Goal: Find specific page/section: Find specific page/section

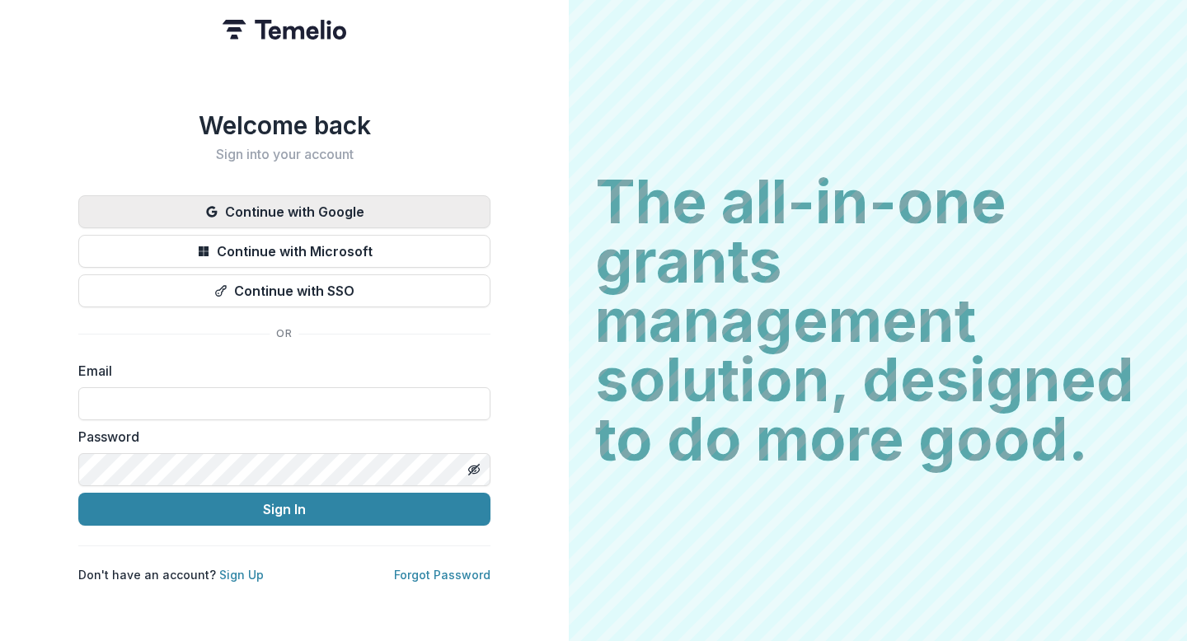
click at [369, 220] on button "Continue with Google" at bounding box center [284, 211] width 412 height 33
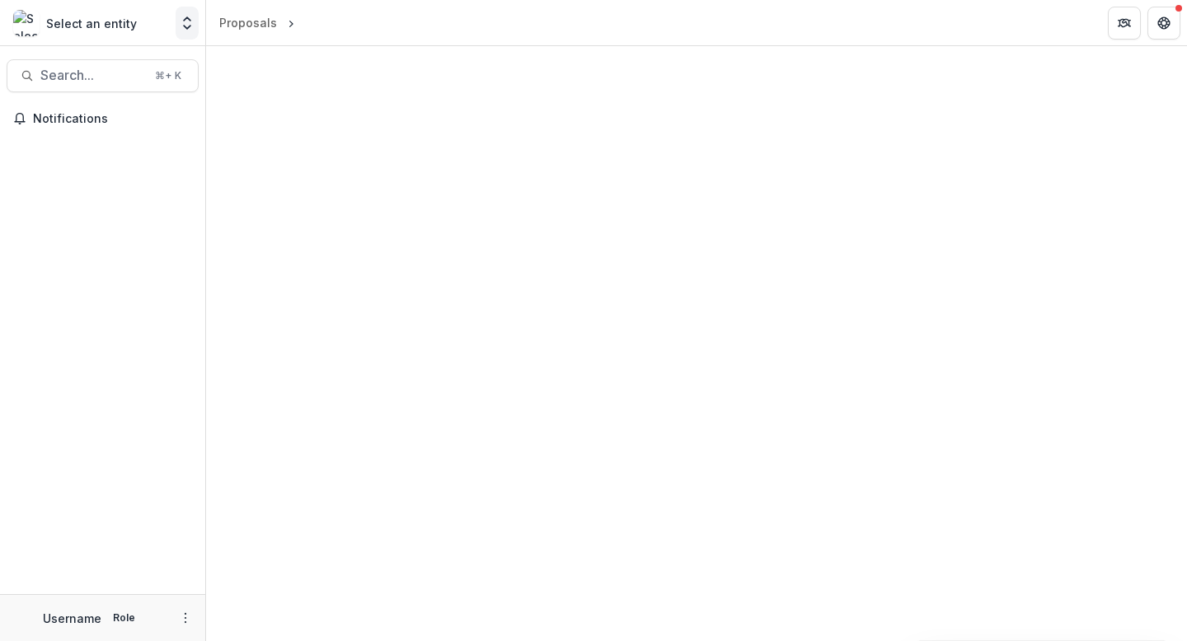
click at [192, 28] on icon "Open entity switcher" at bounding box center [187, 23] width 16 height 16
click at [185, 26] on icon "Open entity switcher" at bounding box center [187, 23] width 16 height 16
click at [187, 28] on polyline "Open entity switcher" at bounding box center [187, 27] width 7 height 3
click at [57, 108] on button "Notifications" at bounding box center [103, 119] width 192 height 26
click at [252, 30] on div "Proposals" at bounding box center [248, 22] width 58 height 17
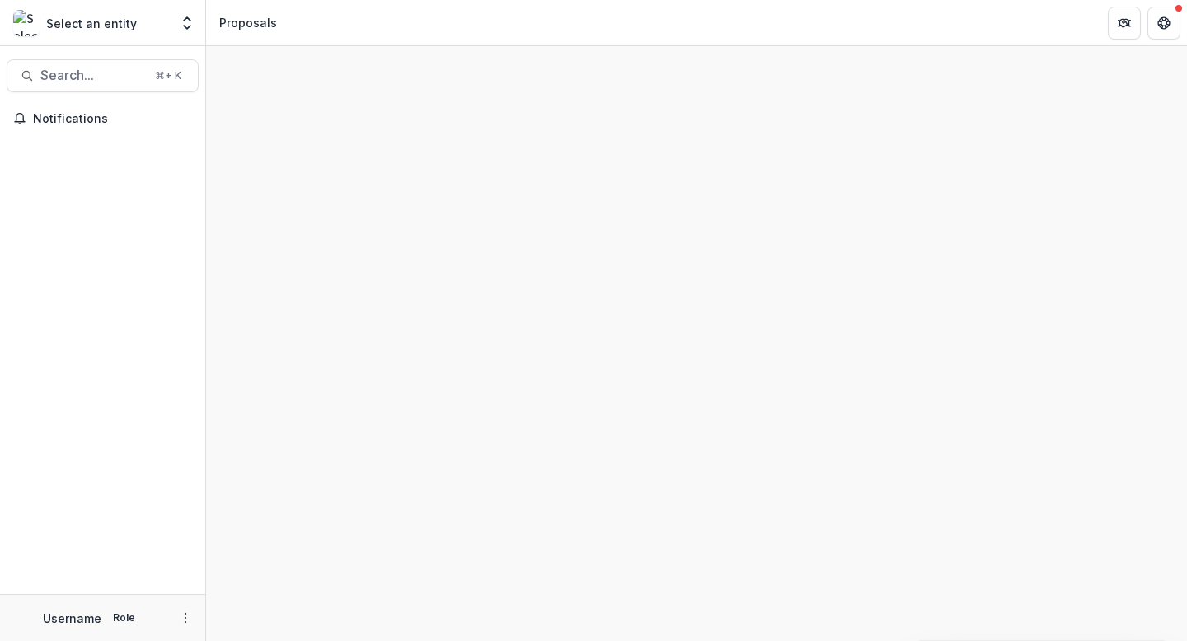
click at [256, 21] on div "Proposals" at bounding box center [248, 22] width 58 height 17
click at [1163, 17] on icon "Get Help" at bounding box center [1164, 18] width 4 height 3
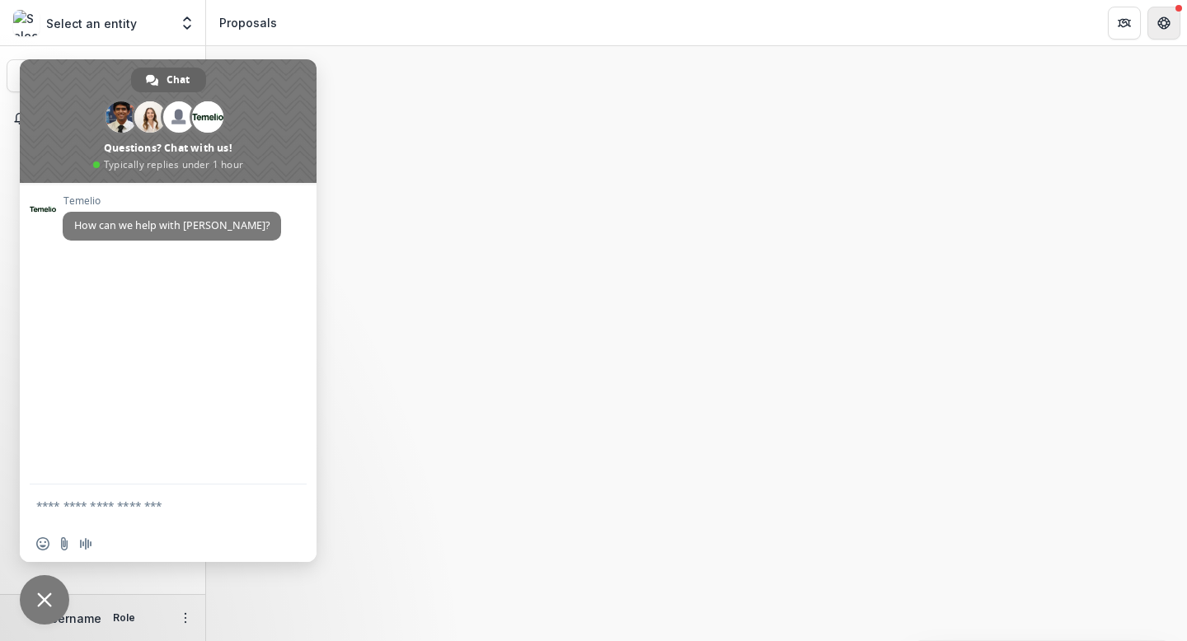
click at [1175, 20] on button "Get Help" at bounding box center [1163, 23] width 33 height 33
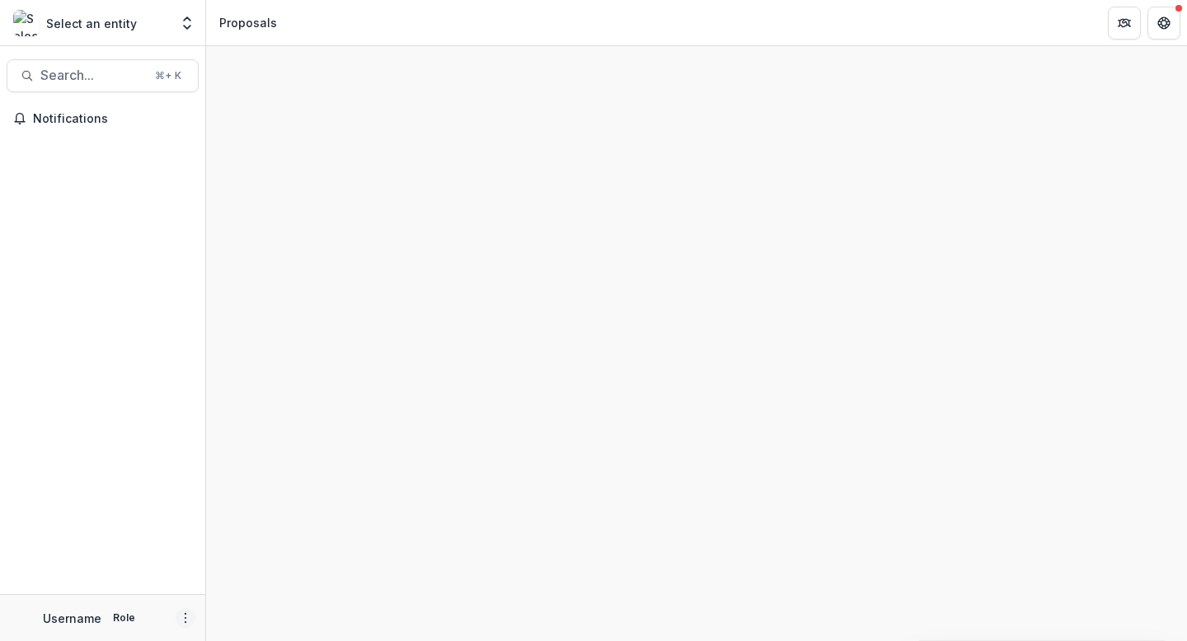
click at [183, 618] on icon "More" at bounding box center [185, 618] width 13 height 13
click at [228, 614] on icon "button" at bounding box center [222, 610] width 13 height 13
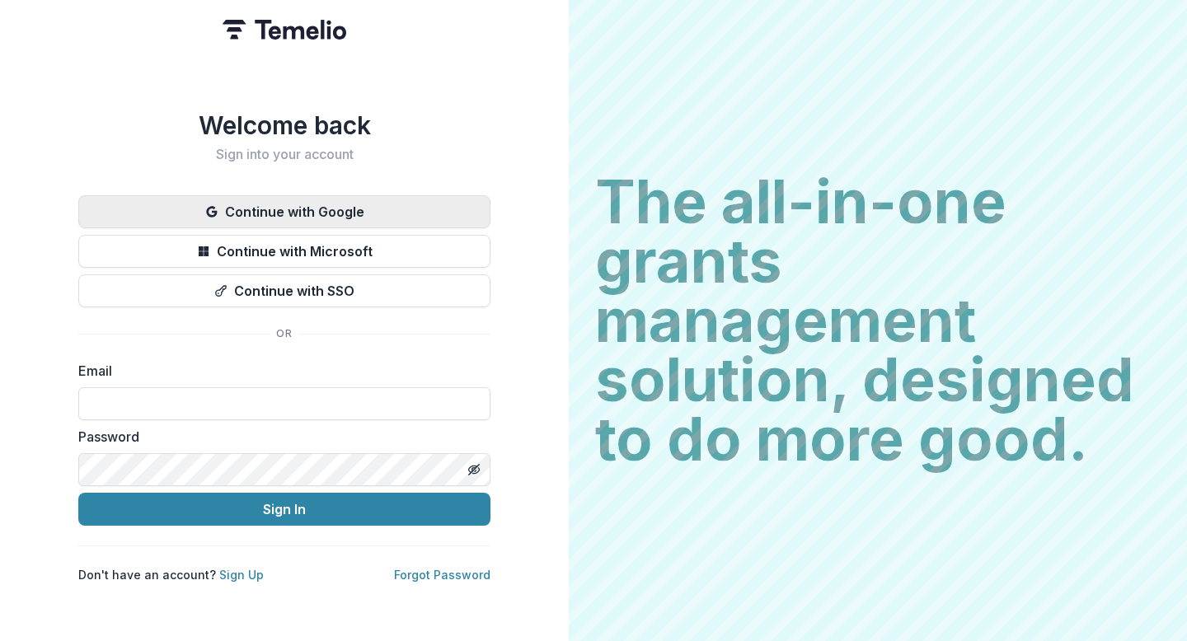
click at [279, 200] on button "Continue with Google" at bounding box center [284, 211] width 412 height 33
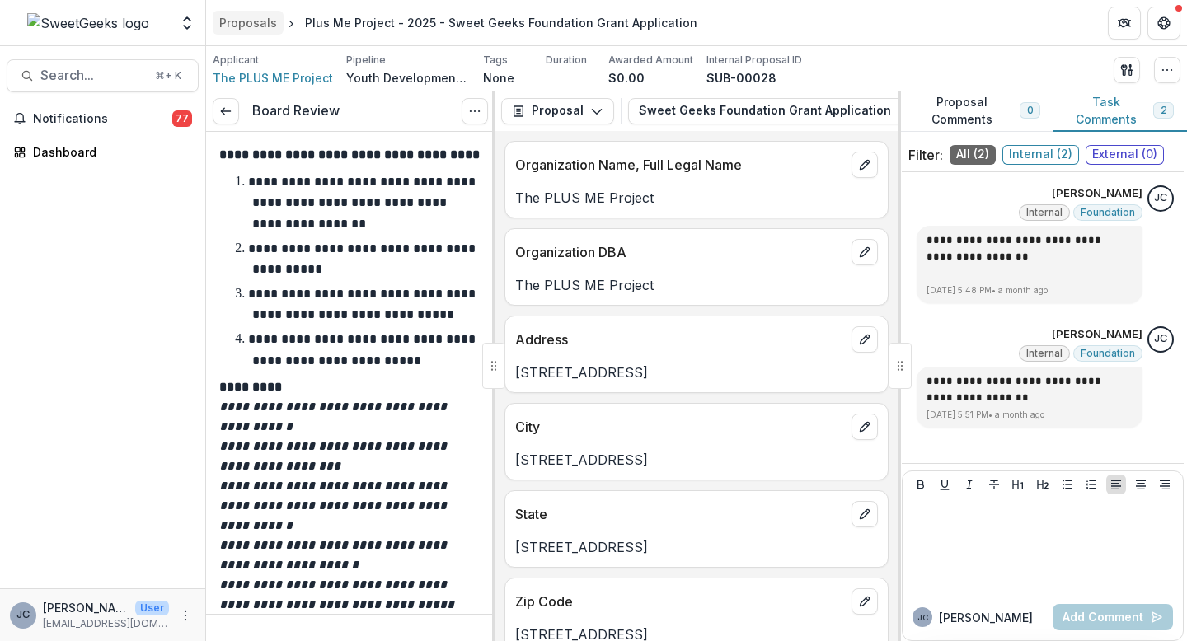
click at [260, 21] on div "Proposals" at bounding box center [248, 22] width 58 height 17
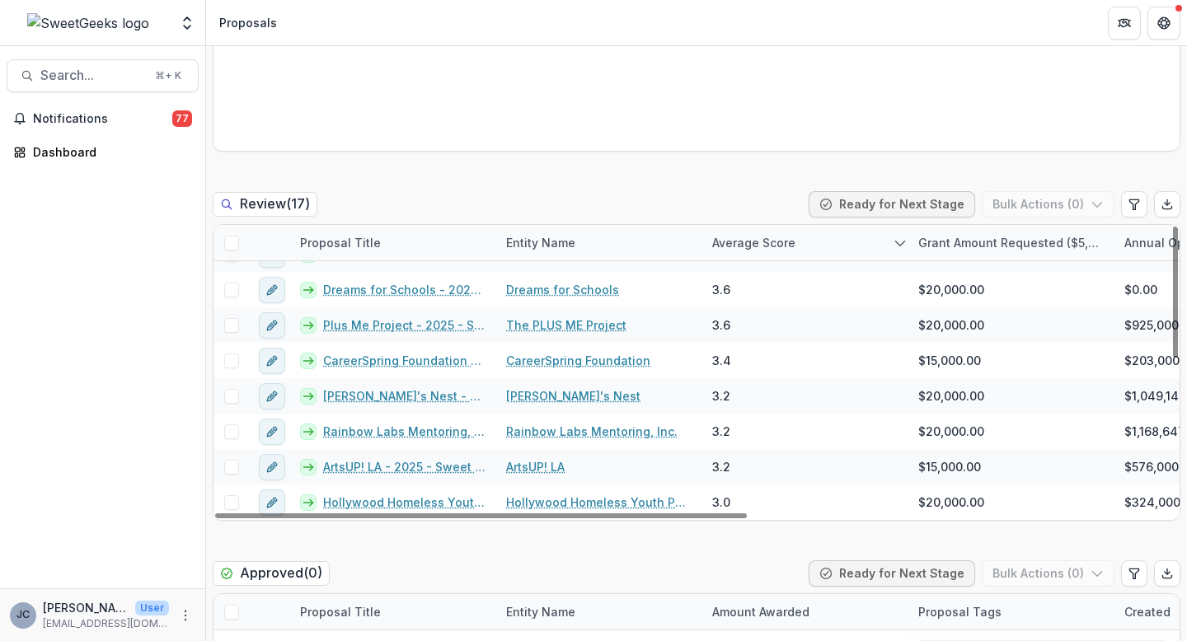
scroll to position [768, 0]
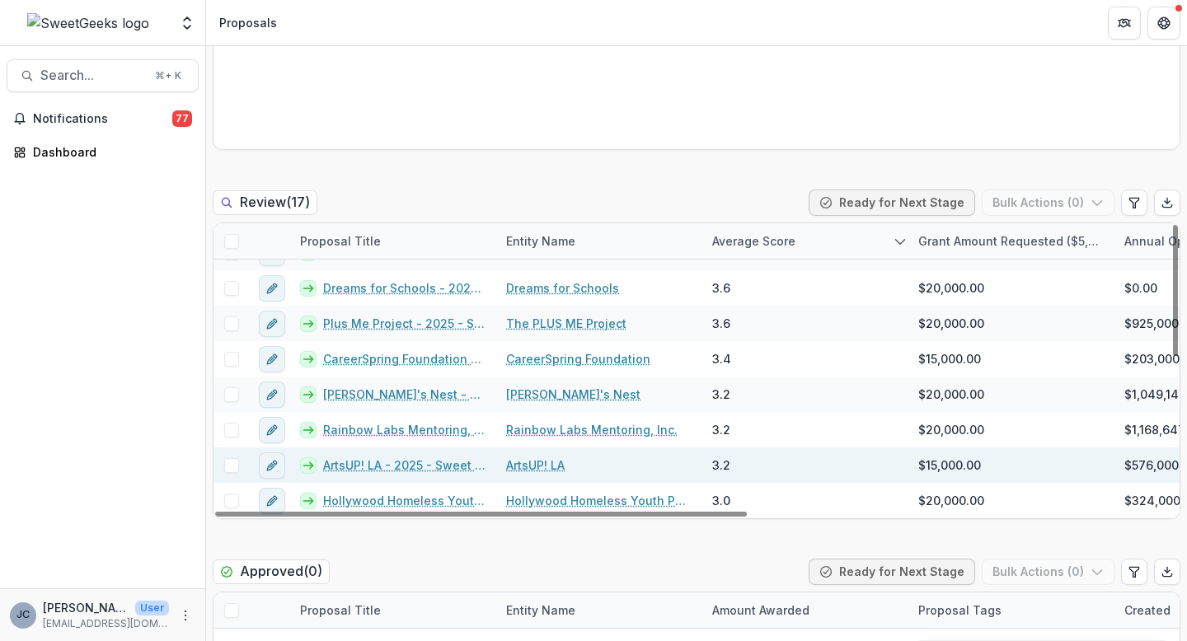
click at [369, 471] on link "ArtsUP! LA - 2025 - Sweet Geeks Foundation Grant Application" at bounding box center [404, 465] width 163 height 17
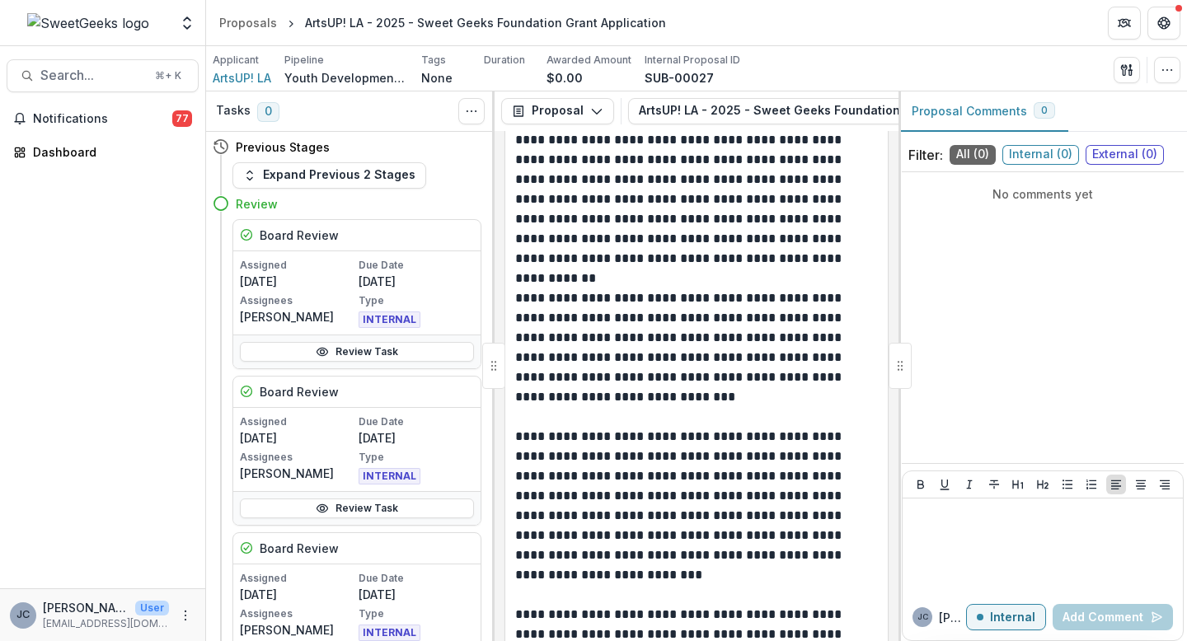
scroll to position [2864, 0]
